Goal: Task Accomplishment & Management: Manage account settings

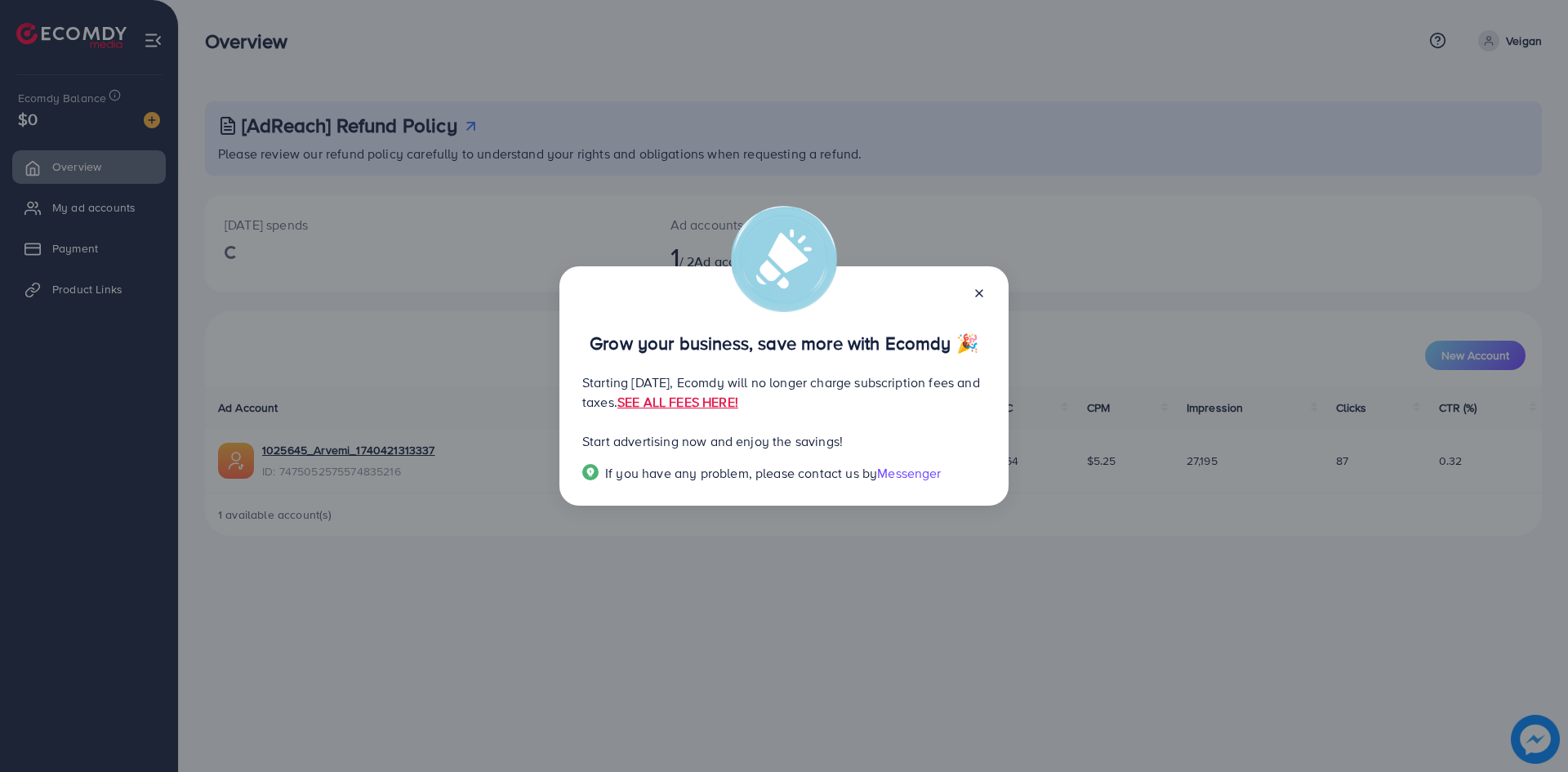
drag, startPoint x: 991, startPoint y: 288, endPoint x: 976, endPoint y: 291, distance: 15.3
click at [988, 288] on div "Grow your business, save more with Ecomdy 🎉 Starting [DATE], Ecomdy will no lon…" at bounding box center [784, 386] width 449 height 240
click at [976, 291] on icon at bounding box center [978, 293] width 13 height 13
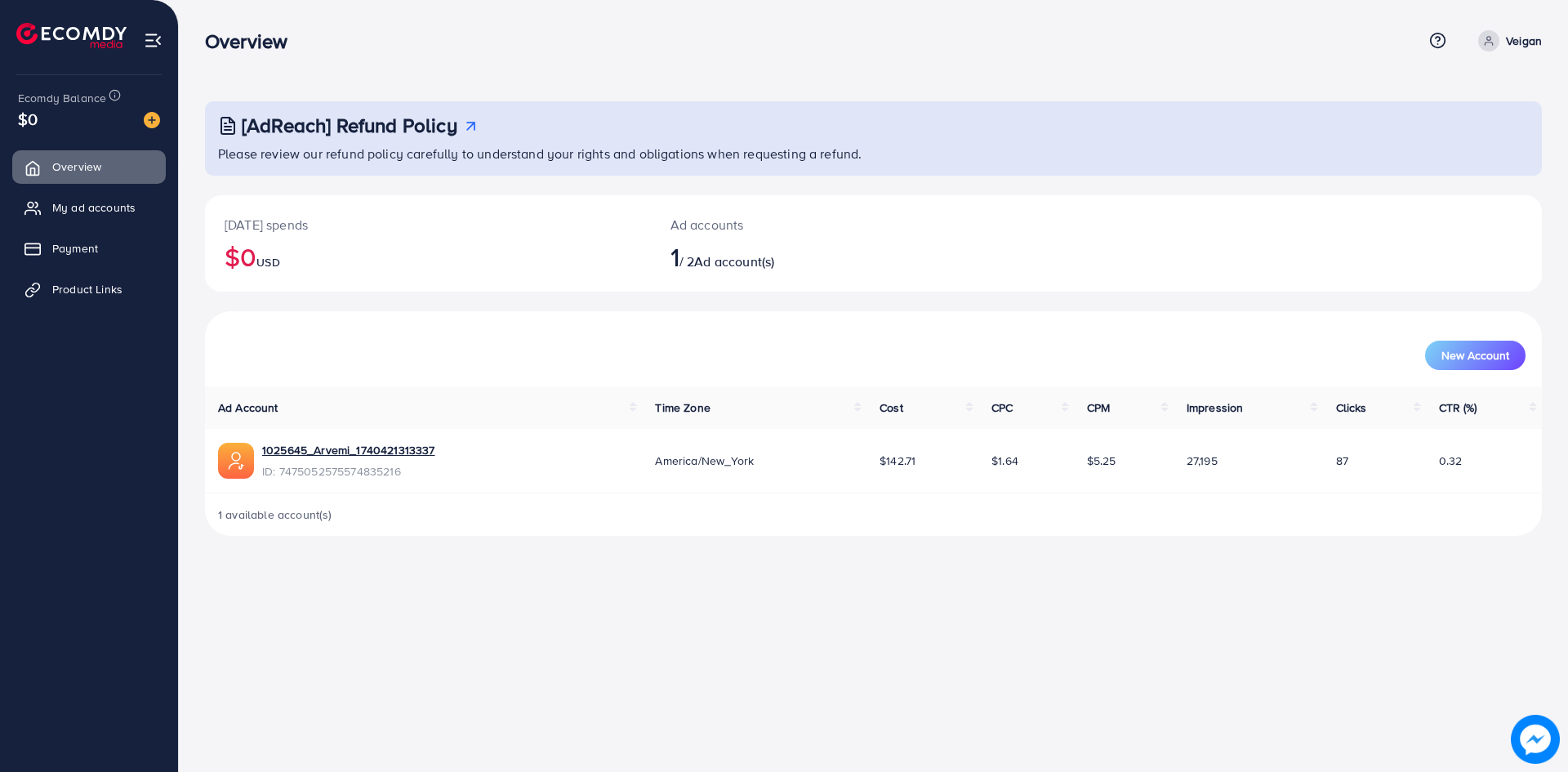
click at [1512, 42] on p "Veigan" at bounding box center [1523, 41] width 36 height 19
click at [1481, 94] on link "Profile" at bounding box center [1463, 97] width 156 height 37
select select "*****"
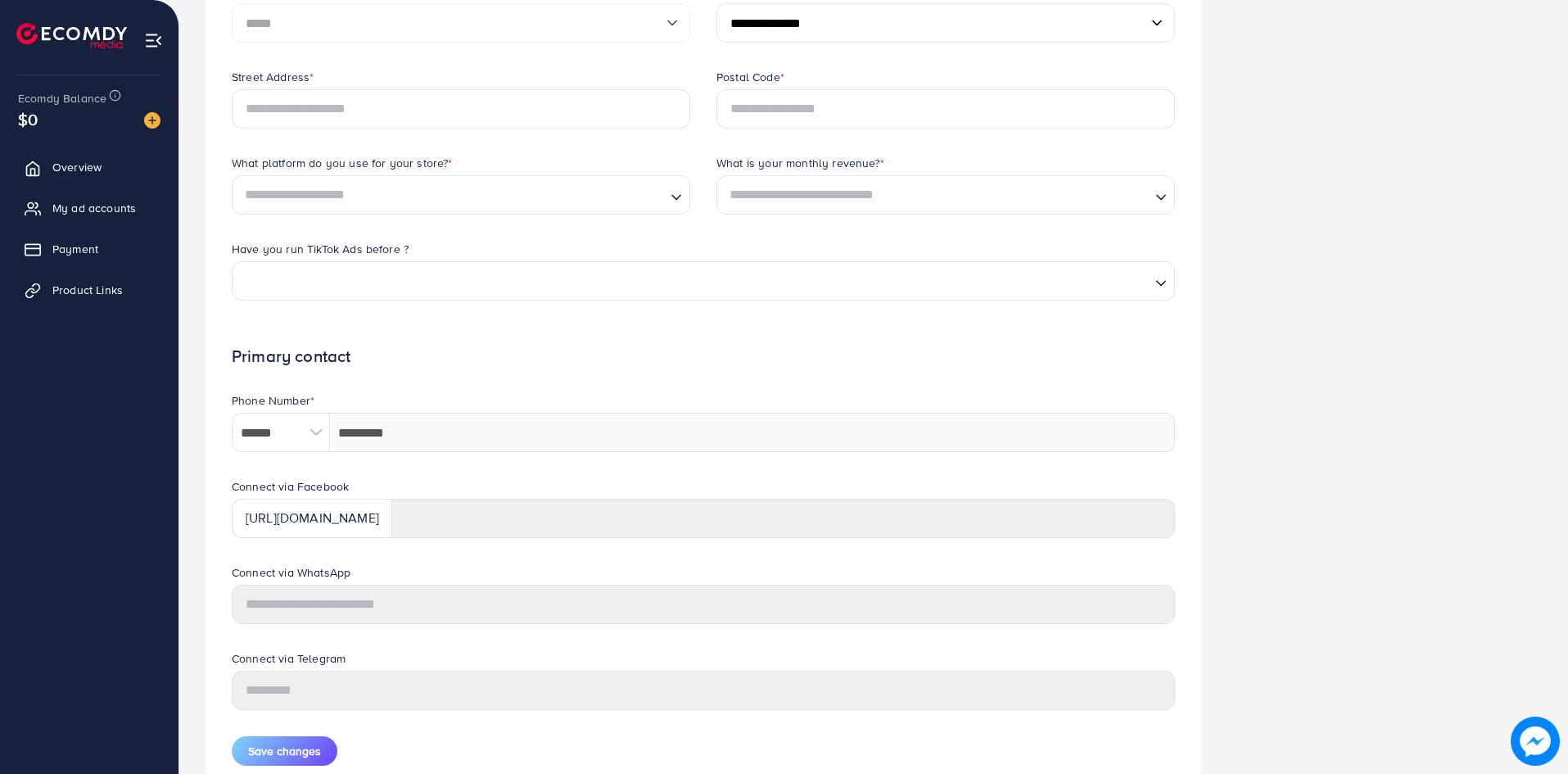
scroll to position [519, 0]
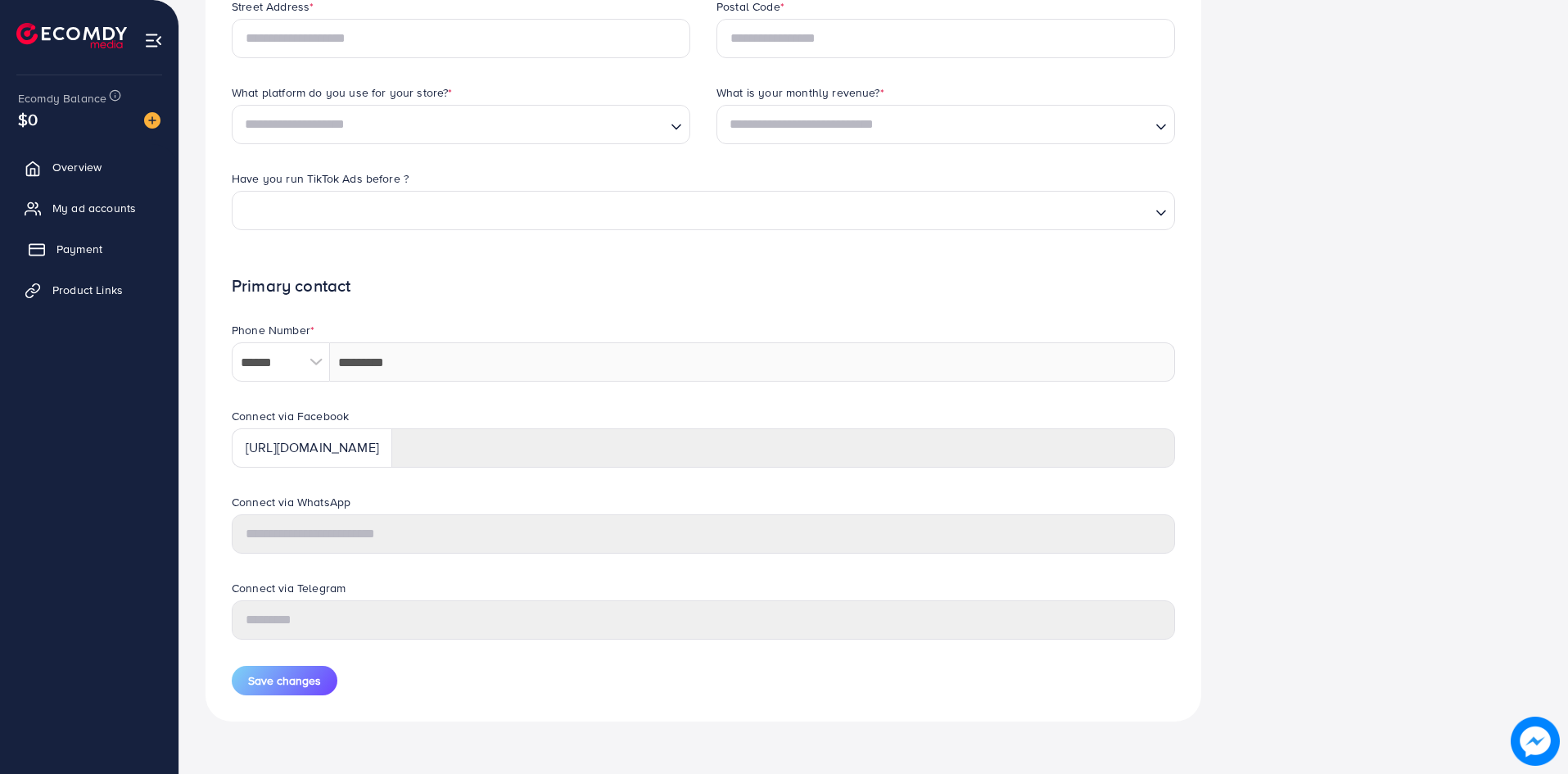
click at [104, 257] on link "Payment" at bounding box center [90, 250] width 154 height 33
